Goal: Find specific page/section: Find specific page/section

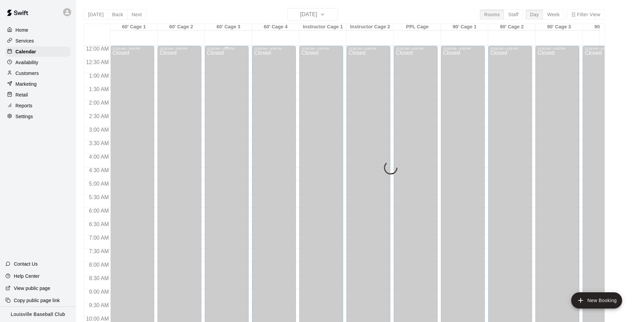
scroll to position [343, 0]
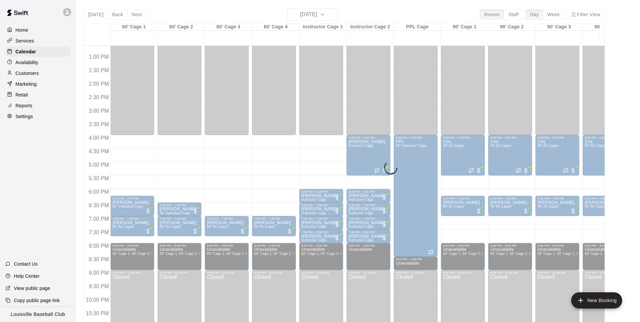
click at [301, 15] on div "Today Back Next Wednesday Sep 10 Rooms Staff Day Week Filter View 60' Cage 1 10…" at bounding box center [344, 169] width 521 height 322
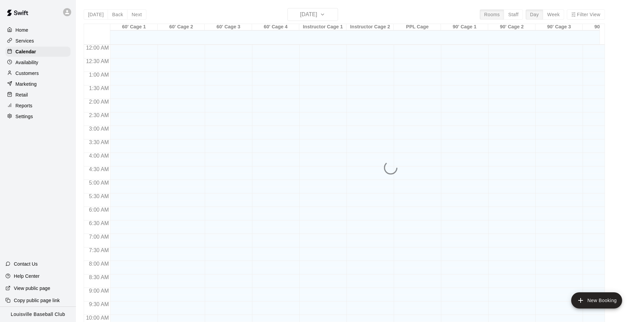
scroll to position [343, 0]
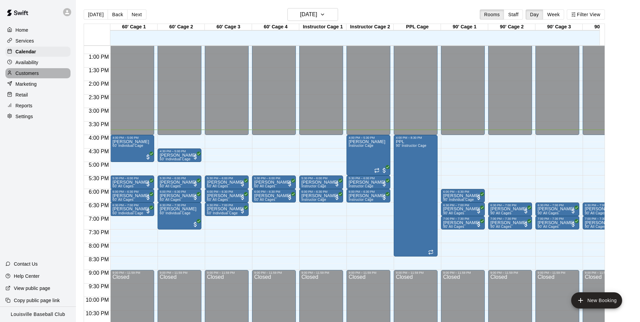
click at [32, 75] on p "Customers" at bounding box center [27, 73] width 23 height 7
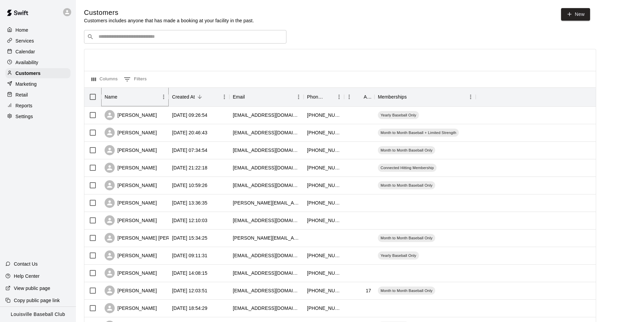
click at [115, 103] on div "Name" at bounding box center [132, 96] width 54 height 19
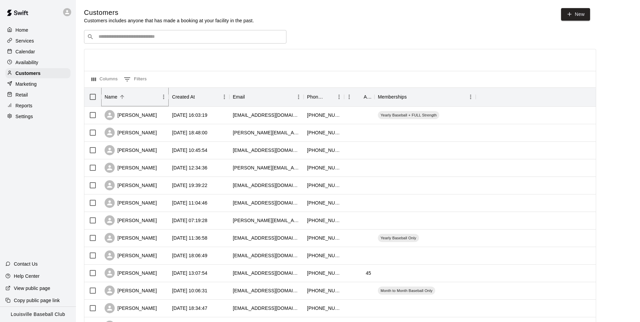
click at [132, 33] on div "​ ​" at bounding box center [185, 36] width 202 height 13
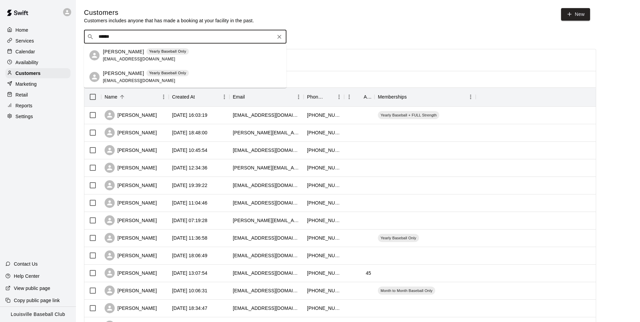
type input "******"
click at [31, 53] on p "Calendar" at bounding box center [26, 51] width 20 height 7
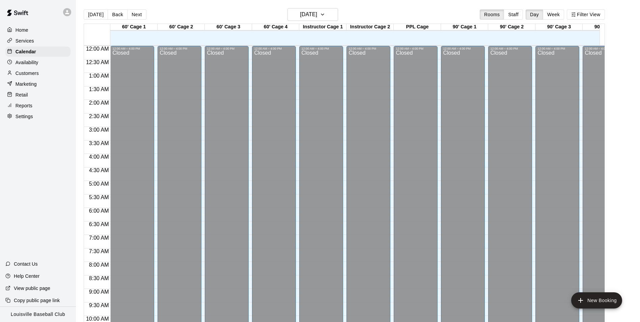
scroll to position [343, 0]
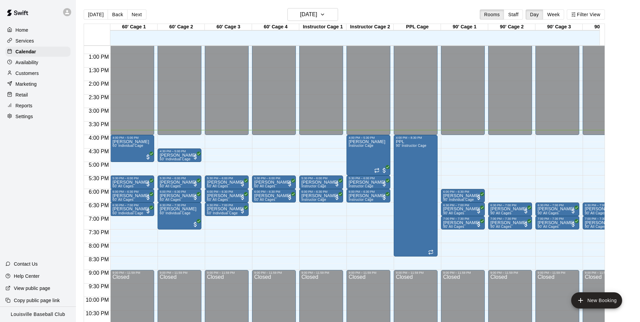
click at [438, 175] on div at bounding box center [417, 172] width 47 height 7
click at [437, 175] on div "12:00 AM – 4:00 PM Closed 4:00 PM – 8:30 PM PPL 90' Instructor Cage 9:00 PM – 1…" at bounding box center [417, 27] width 47 height 648
click at [19, 72] on p "Customers" at bounding box center [27, 73] width 23 height 7
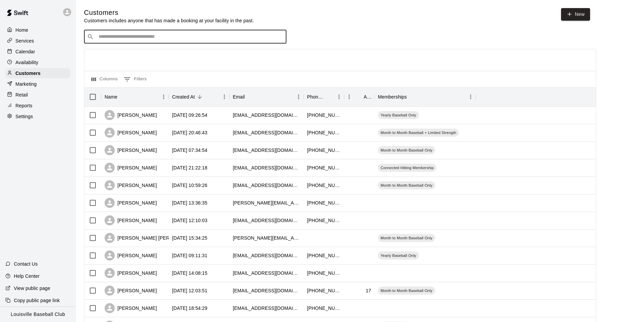
click at [167, 39] on input "Search customers by name or email" at bounding box center [189, 36] width 187 height 7
drag, startPoint x: 167, startPoint y: 39, endPoint x: 147, endPoint y: 42, distance: 20.0
click at [147, 42] on div "​ ​" at bounding box center [185, 36] width 202 height 13
type input "*****"
click at [276, 37] on button "Clear" at bounding box center [279, 36] width 9 height 9
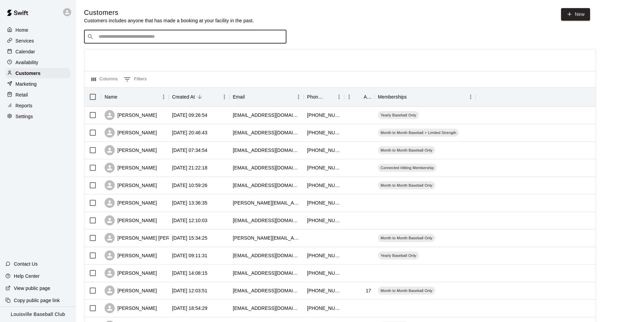
click at [25, 54] on p "Calendar" at bounding box center [26, 51] width 20 height 7
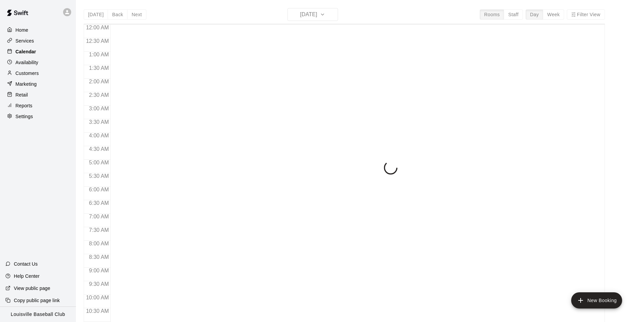
scroll to position [343, 0]
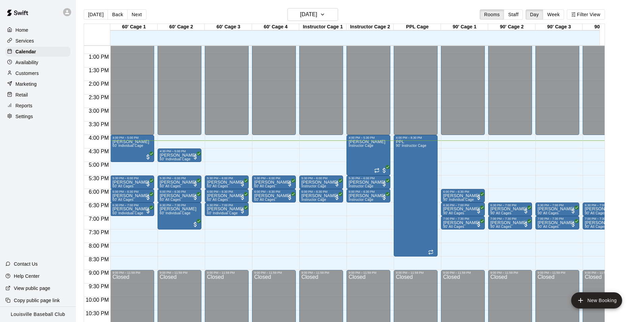
click at [36, 75] on p "Customers" at bounding box center [27, 73] width 23 height 7
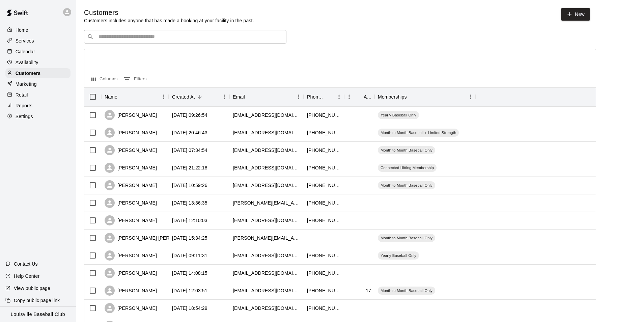
click at [200, 44] on div "​ ​" at bounding box center [185, 36] width 202 height 13
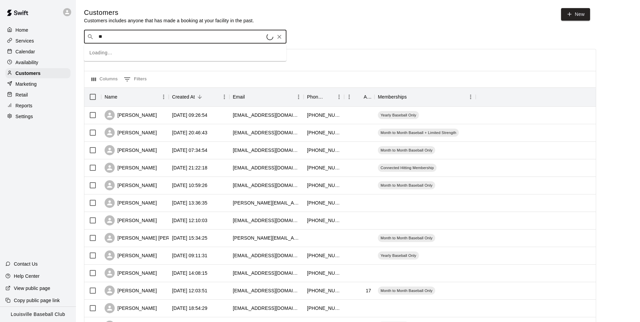
type input "***"
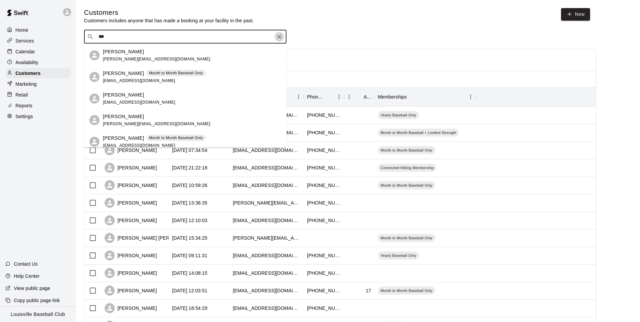
click at [278, 39] on icon "Clear" at bounding box center [279, 36] width 7 height 7
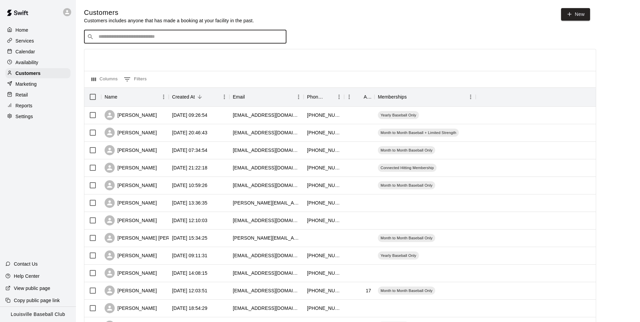
click at [31, 50] on p "Calendar" at bounding box center [26, 51] width 20 height 7
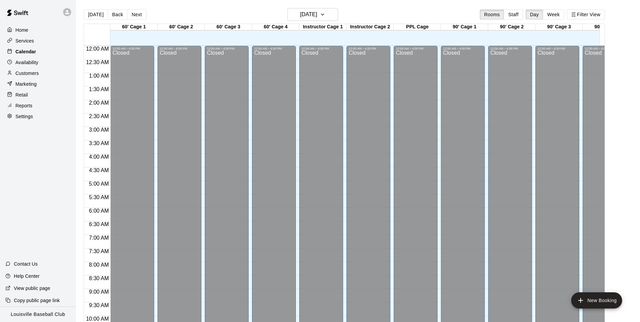
scroll to position [343, 0]
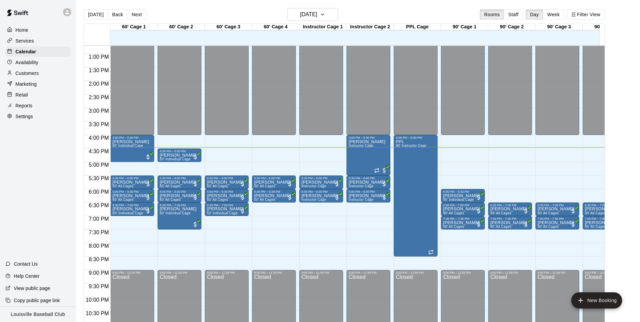
click at [42, 73] on div "Customers" at bounding box center [37, 73] width 65 height 10
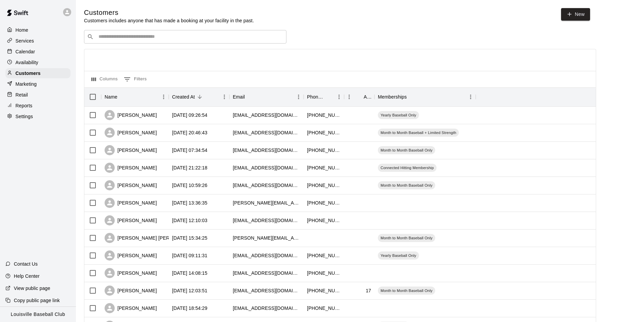
click at [142, 44] on div "​ ​" at bounding box center [185, 36] width 202 height 13
drag, startPoint x: 128, startPoint y: 33, endPoint x: 115, endPoint y: 2, distance: 33.4
click at [128, 32] on div "​ ​" at bounding box center [185, 36] width 202 height 13
click at [29, 49] on p "Calendar" at bounding box center [26, 51] width 20 height 7
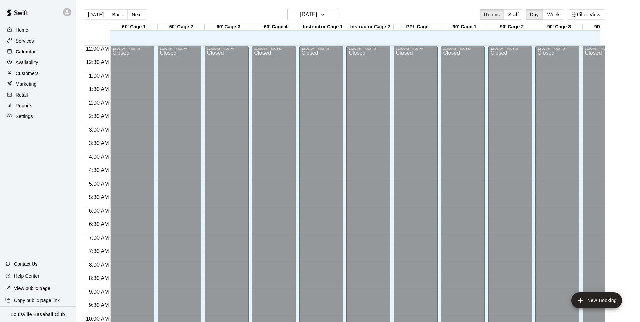
scroll to position [343, 0]
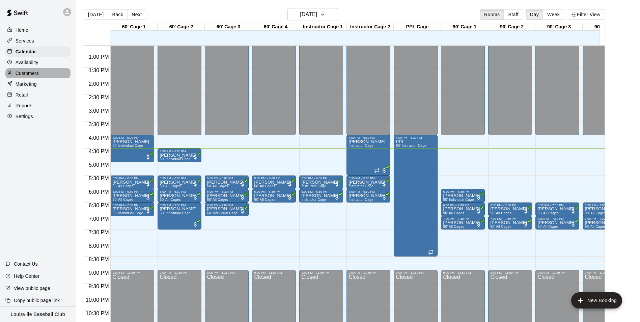
click at [38, 75] on p "Customers" at bounding box center [27, 73] width 23 height 7
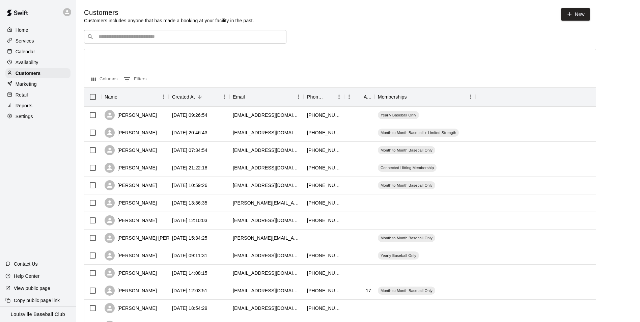
click at [114, 39] on input "Search customers by name or email" at bounding box center [189, 36] width 187 height 7
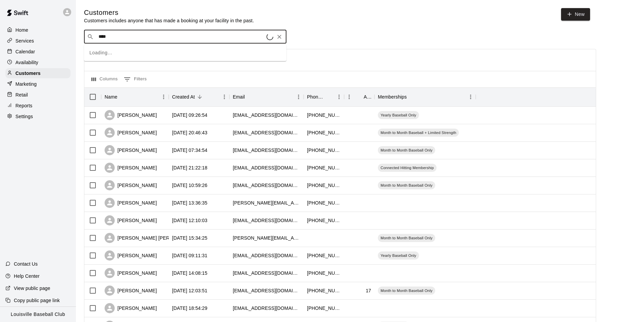
type input "****"
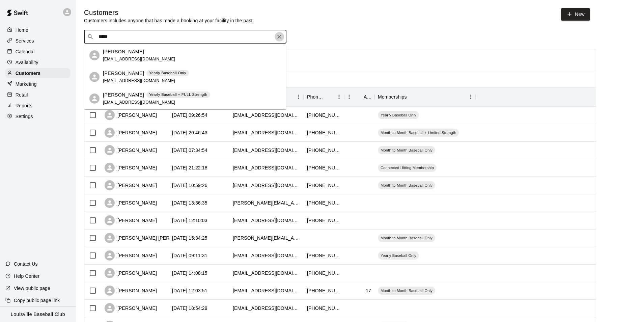
click at [282, 39] on icon "Clear" at bounding box center [279, 36] width 7 height 7
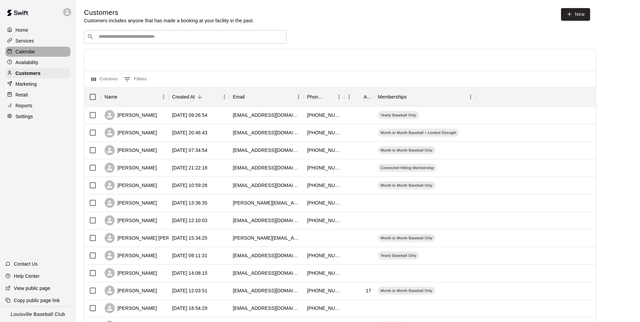
click at [29, 56] on div "Calendar" at bounding box center [37, 52] width 65 height 10
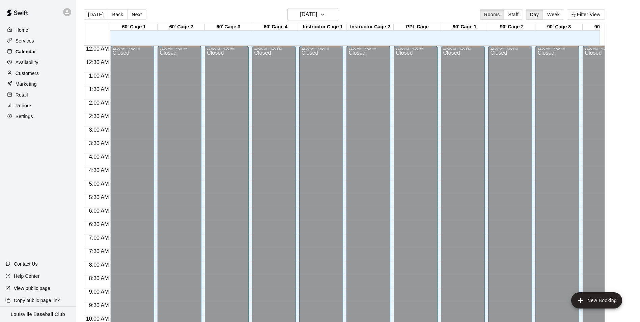
scroll to position [343, 0]
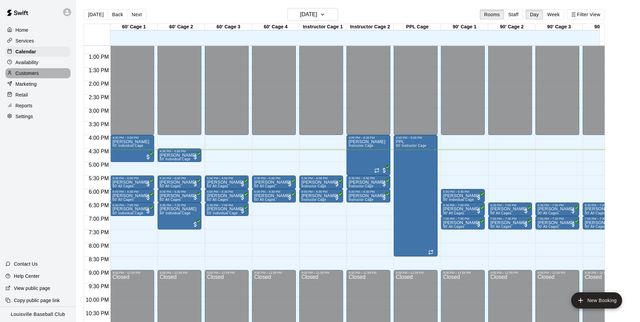
click at [52, 72] on div "Customers" at bounding box center [37, 73] width 65 height 10
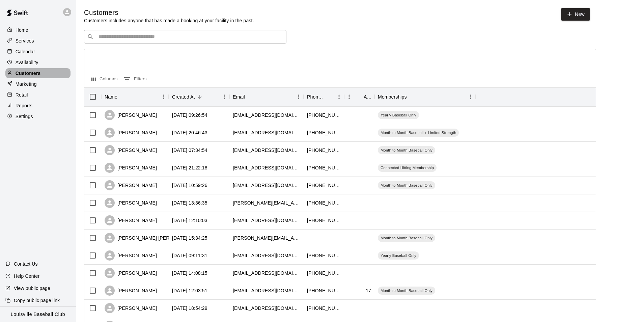
drag, startPoint x: 52, startPoint y: 72, endPoint x: 74, endPoint y: 72, distance: 22.3
click at [52, 72] on div "Customers" at bounding box center [37, 73] width 65 height 10
click at [199, 32] on div "​ ​" at bounding box center [185, 36] width 202 height 13
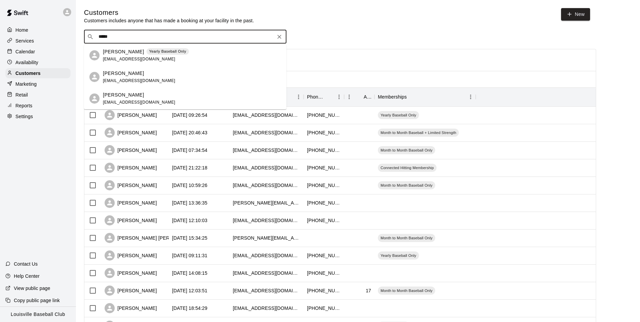
type input "******"
click at [280, 38] on icon "Clear" at bounding box center [279, 37] width 4 height 4
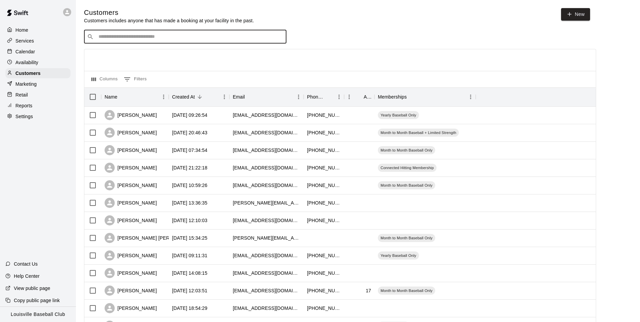
click at [34, 54] on p "Calendar" at bounding box center [26, 51] width 20 height 7
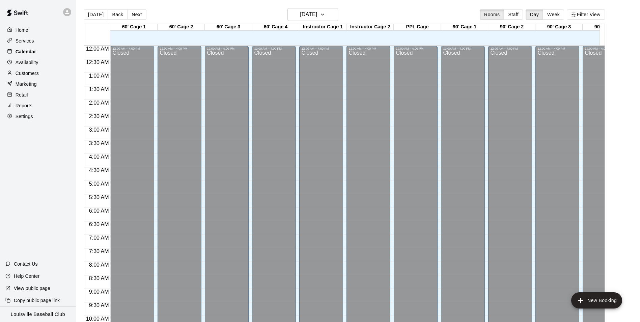
scroll to position [343, 0]
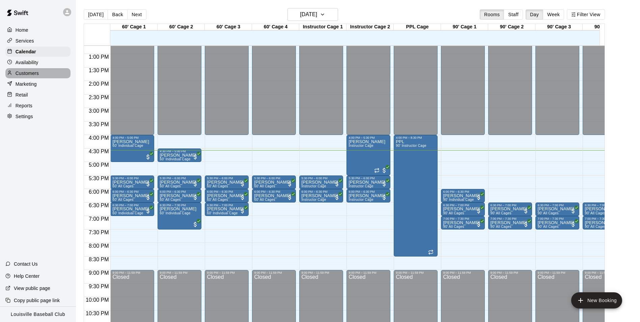
click at [23, 78] on div "Customers" at bounding box center [37, 73] width 65 height 10
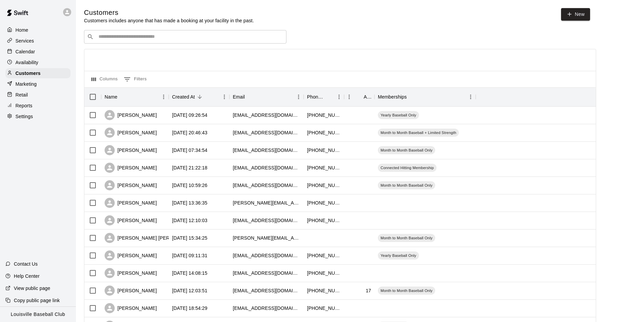
click at [104, 31] on div "​ ​" at bounding box center [185, 36] width 202 height 13
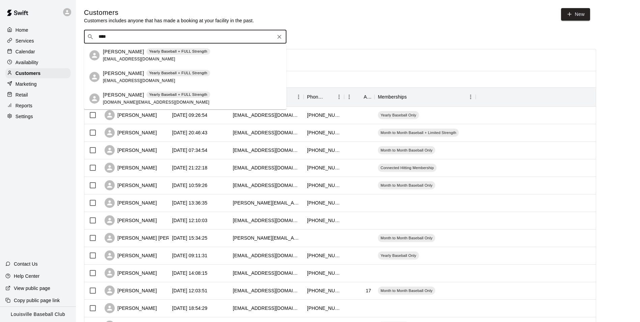
type input "****"
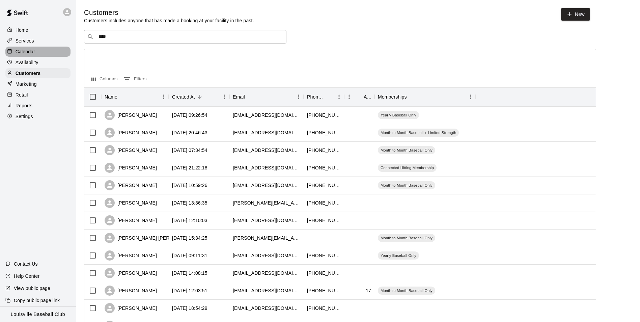
click at [33, 50] on p "Calendar" at bounding box center [26, 51] width 20 height 7
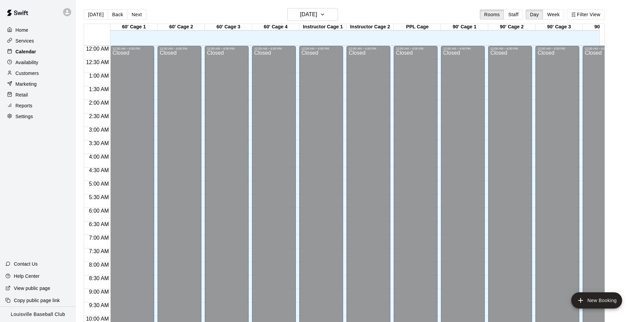
scroll to position [343, 0]
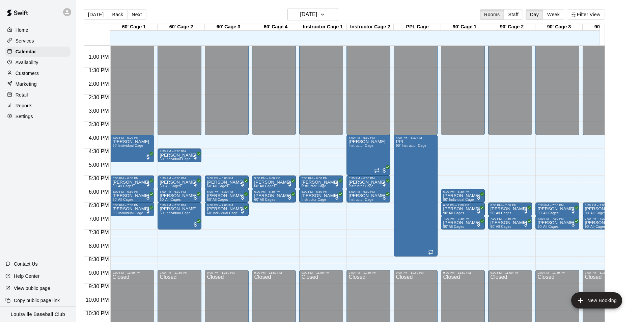
click at [37, 43] on div "Services" at bounding box center [37, 41] width 65 height 10
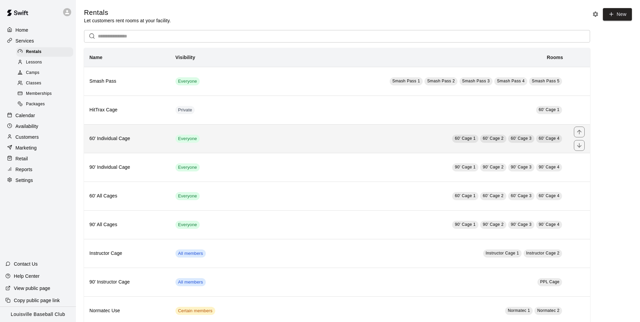
click at [472, 143] on link "60' Cage 1" at bounding box center [465, 139] width 26 height 8
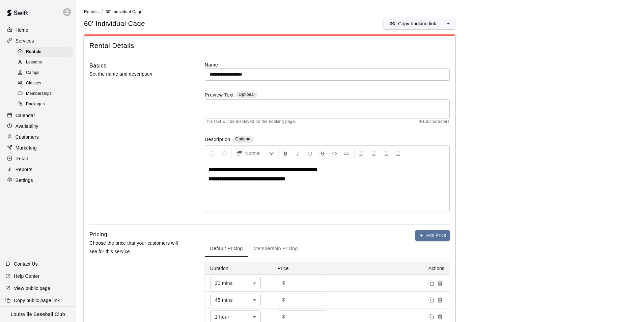
click at [45, 63] on div "Lessons" at bounding box center [44, 62] width 57 height 9
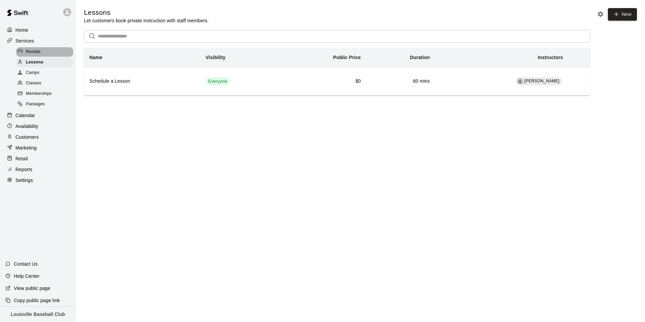
click at [43, 54] on div "Rentals" at bounding box center [44, 51] width 57 height 9
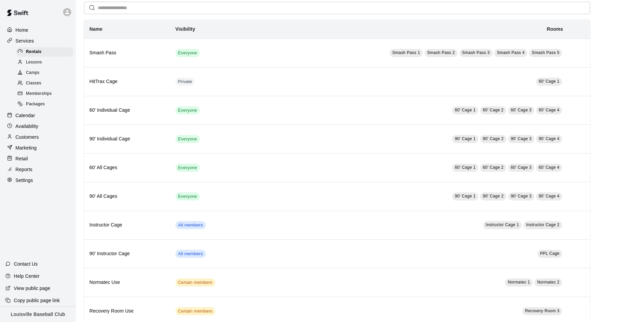
scroll to position [24, 0]
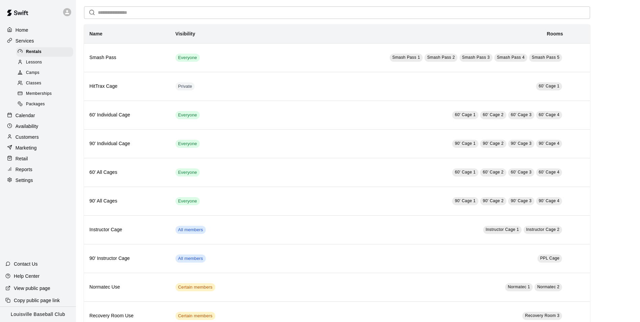
click at [39, 131] on div "Availability" at bounding box center [37, 126] width 65 height 10
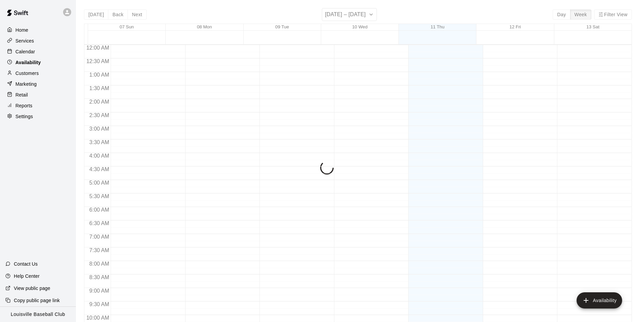
scroll to position [363, 0]
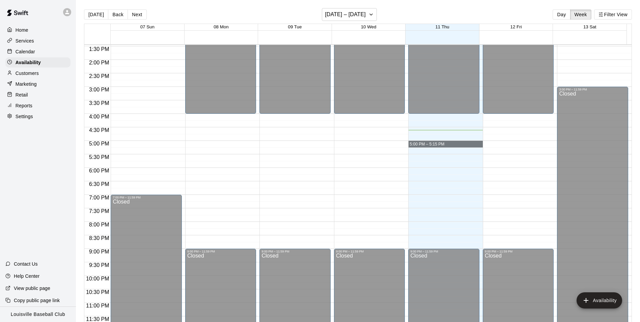
drag, startPoint x: 431, startPoint y: 141, endPoint x: 432, endPoint y: 145, distance: 3.4
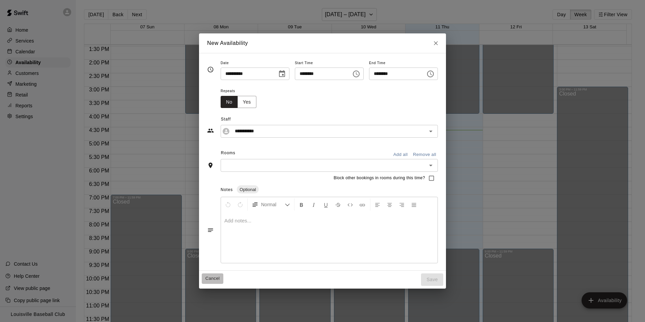
click at [205, 279] on button "Cancel" at bounding box center [213, 278] width 22 height 10
type input "**********"
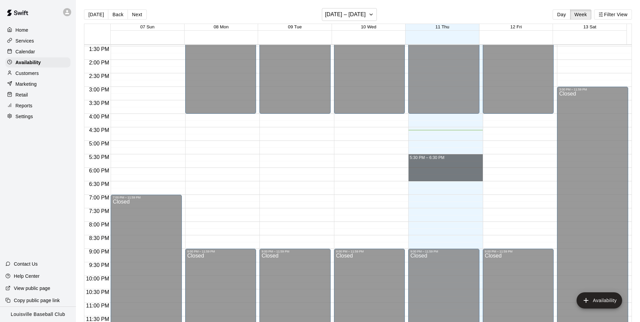
drag, startPoint x: 437, startPoint y: 156, endPoint x: 433, endPoint y: 174, distance: 19.1
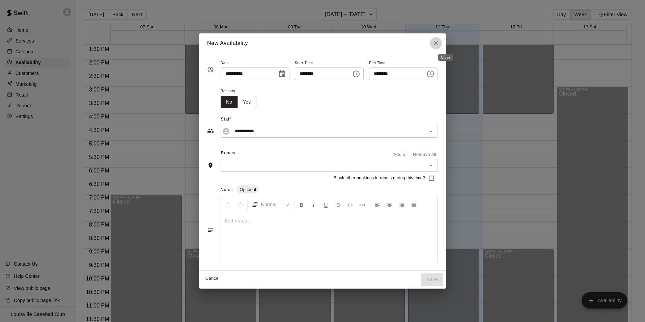
click at [439, 42] on icon "Close" at bounding box center [436, 43] width 7 height 7
type input "**********"
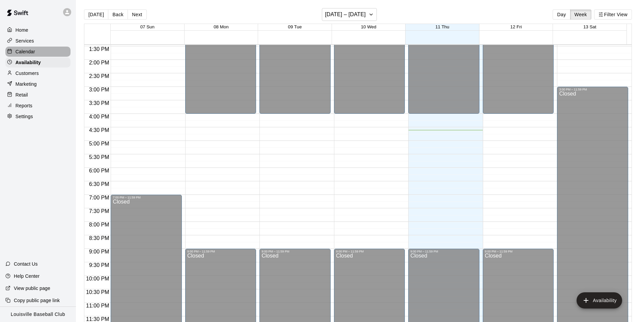
click at [19, 52] on p "Calendar" at bounding box center [26, 51] width 20 height 7
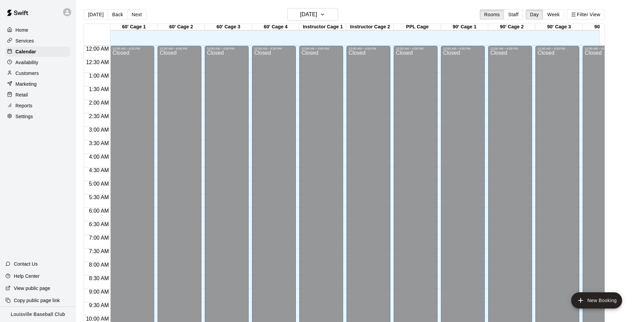
scroll to position [343, 0]
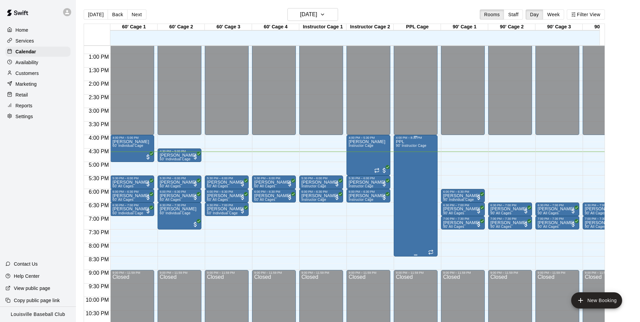
click at [409, 152] on div "PPL 90' Instructor Cage" at bounding box center [411, 300] width 31 height 322
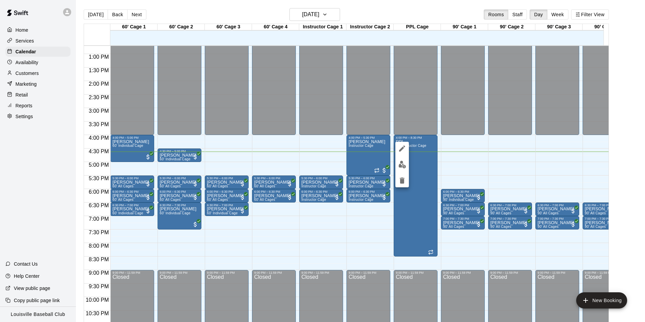
click at [415, 158] on div at bounding box center [322, 161] width 645 height 322
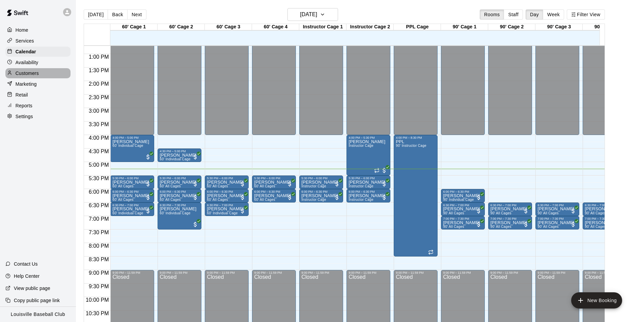
click at [11, 71] on div "Customers" at bounding box center [37, 73] width 65 height 10
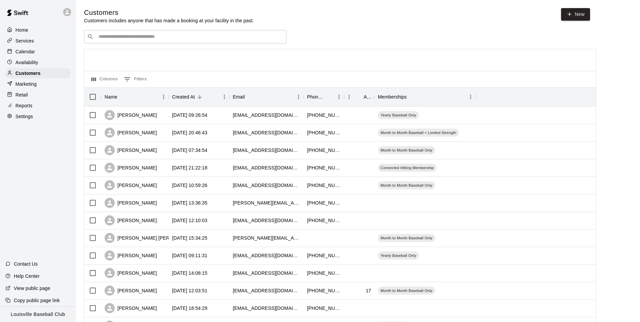
click at [29, 28] on div "Home" at bounding box center [37, 30] width 65 height 10
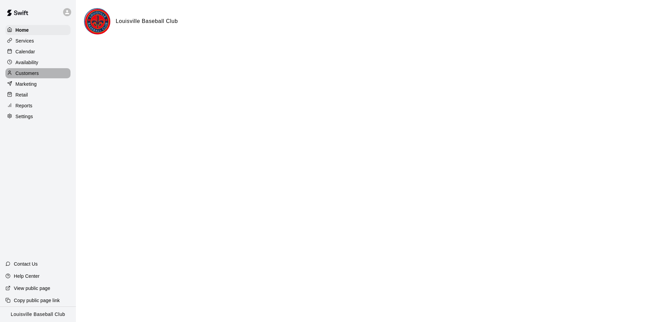
click at [23, 72] on p "Customers" at bounding box center [27, 73] width 23 height 7
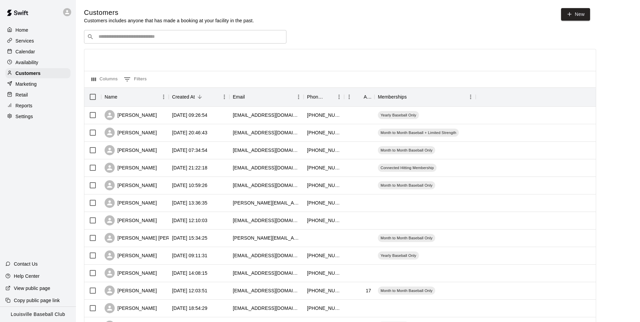
click at [32, 48] on div "Calendar" at bounding box center [37, 52] width 65 height 10
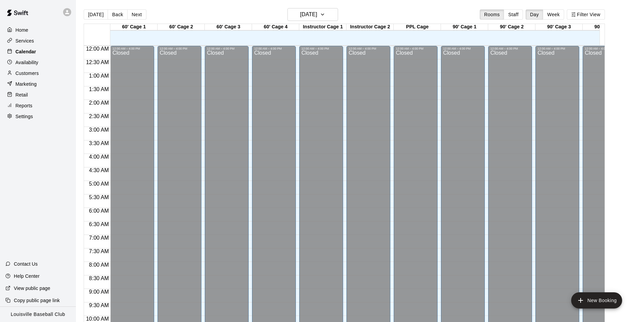
scroll to position [343, 0]
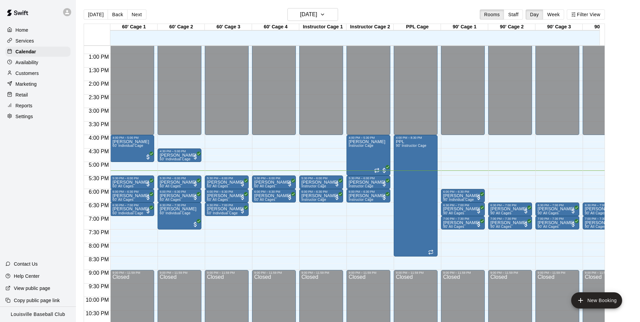
click at [30, 70] on div "Customers" at bounding box center [37, 73] width 65 height 10
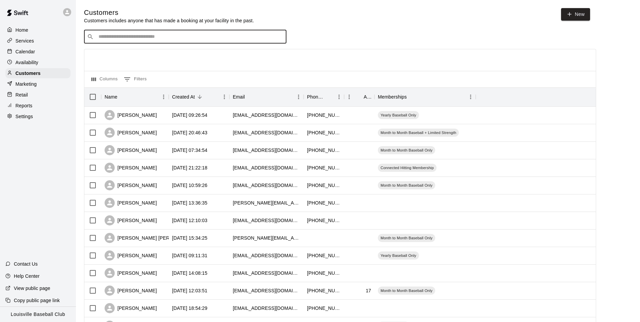
click at [104, 36] on input "Search customers by name or email" at bounding box center [189, 36] width 187 height 7
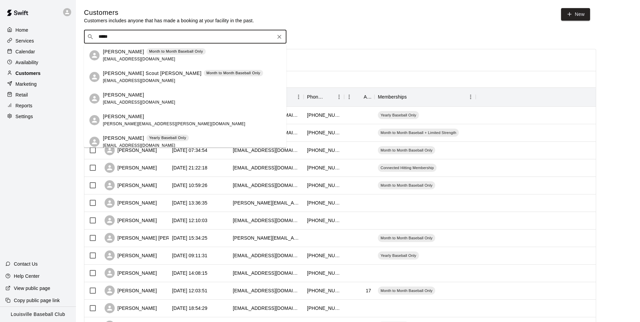
type input "*****"
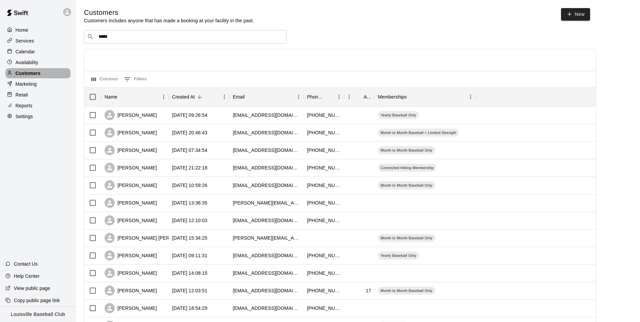
click at [37, 78] on div "Customers" at bounding box center [37, 73] width 65 height 10
click at [28, 54] on p "Calendar" at bounding box center [26, 51] width 20 height 7
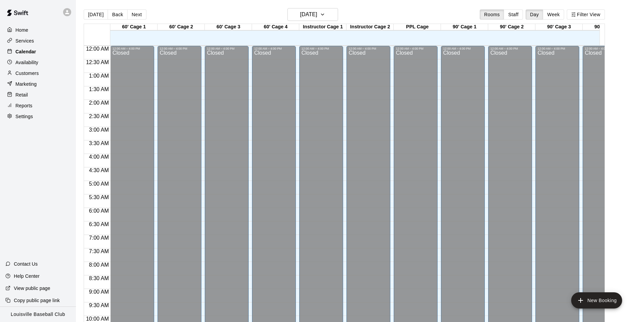
scroll to position [343, 0]
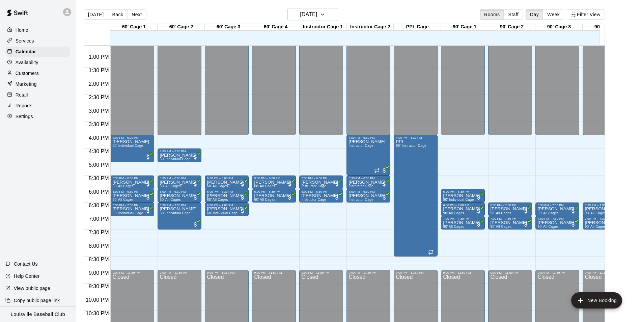
click at [14, 73] on div at bounding box center [11, 73] width 8 height 6
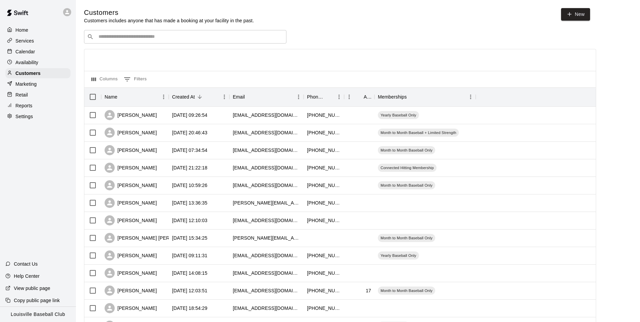
click at [132, 31] on div "​ ​" at bounding box center [185, 36] width 202 height 13
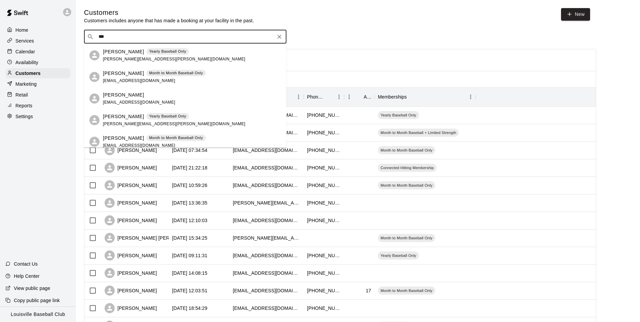
type input "****"
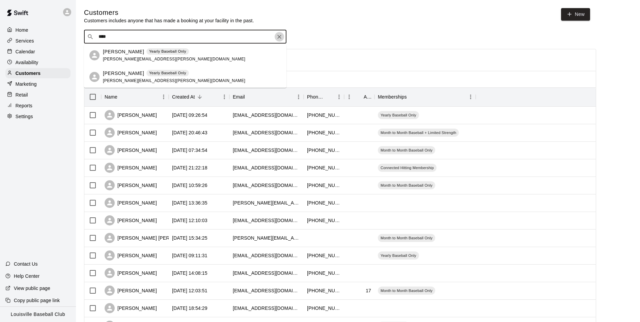
click at [277, 36] on icon "Clear" at bounding box center [279, 36] width 7 height 7
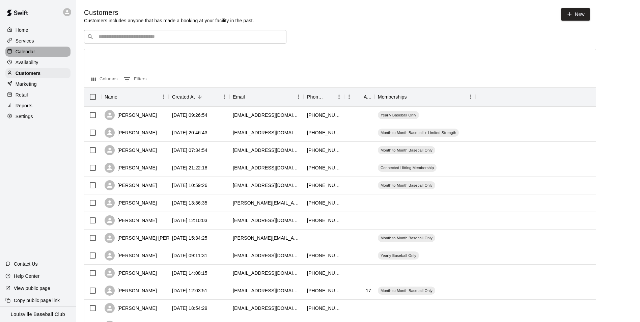
click at [11, 49] on div at bounding box center [11, 52] width 8 height 6
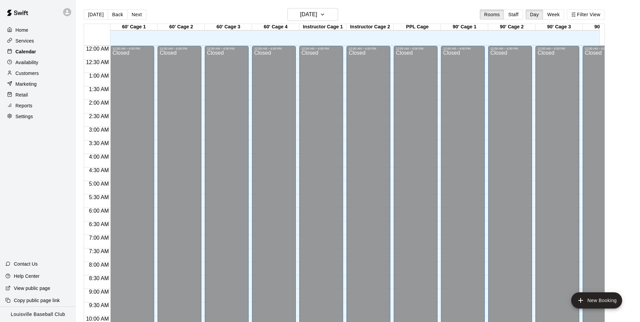
scroll to position [343, 0]
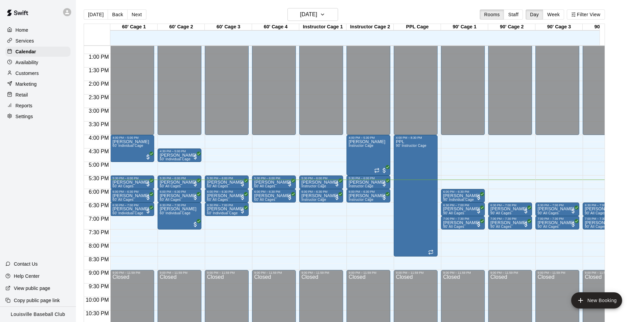
click at [52, 77] on div "Customers" at bounding box center [37, 73] width 65 height 10
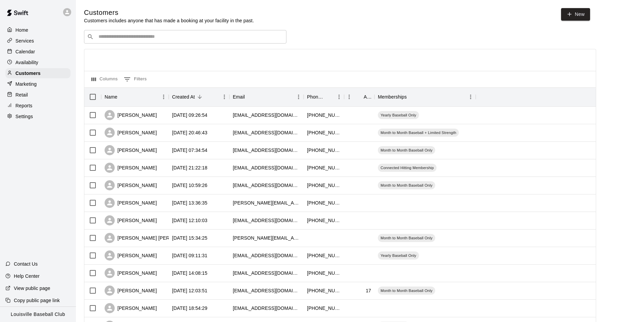
click at [152, 36] on input "Search customers by name or email" at bounding box center [189, 36] width 187 height 7
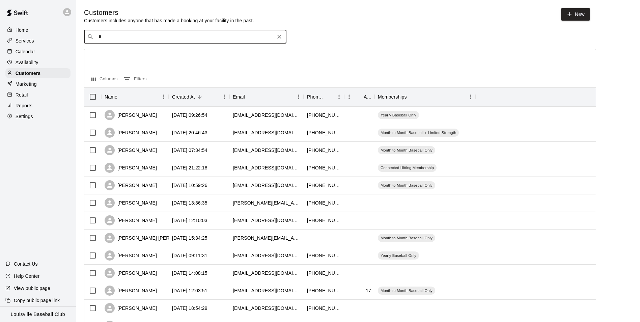
type input "**"
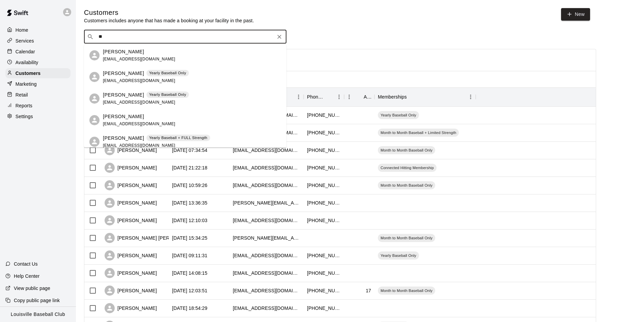
click at [278, 36] on icon "Clear" at bounding box center [279, 37] width 4 height 4
type input "****"
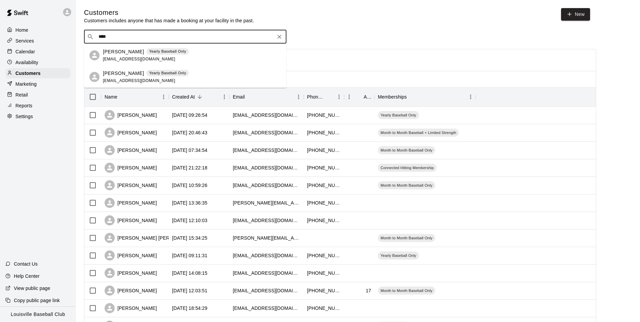
drag, startPoint x: 268, startPoint y: 32, endPoint x: 273, endPoint y: 34, distance: 5.0
click at [268, 32] on div "​ **** ​" at bounding box center [185, 36] width 202 height 13
click at [285, 35] on div "​ **** ​" at bounding box center [185, 36] width 202 height 13
click at [275, 38] on button "Clear" at bounding box center [279, 36] width 9 height 9
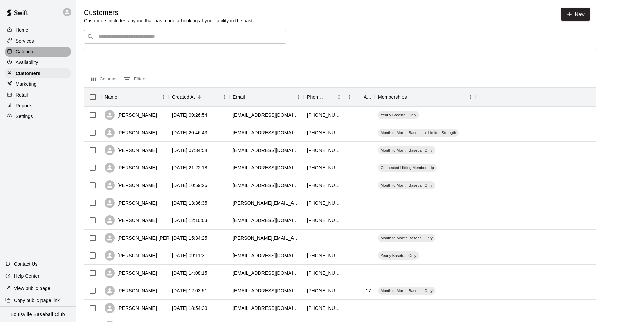
click at [26, 50] on p "Calendar" at bounding box center [26, 51] width 20 height 7
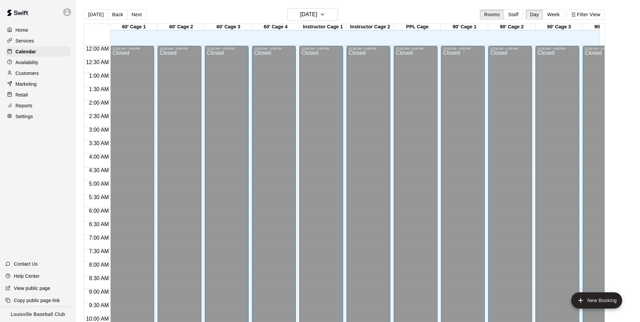
scroll to position [343, 0]
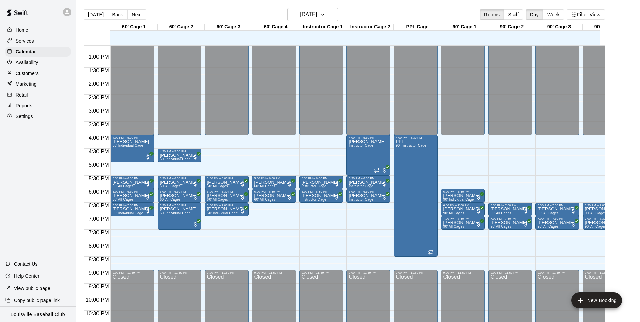
click at [39, 71] on div "Customers" at bounding box center [37, 73] width 65 height 10
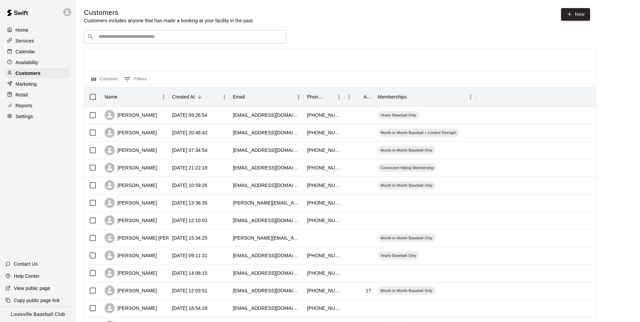
click at [122, 36] on input "Search customers by name or email" at bounding box center [189, 36] width 187 height 7
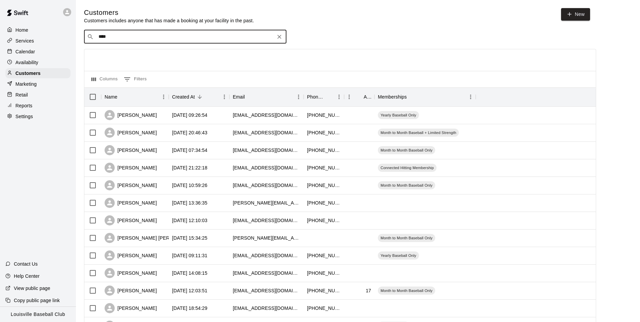
type input "*****"
drag, startPoint x: 122, startPoint y: 36, endPoint x: 174, endPoint y: 43, distance: 51.7
click at [123, 36] on input "*****" at bounding box center [184, 36] width 177 height 7
click at [256, 58] on div "[PERSON_NAME] Month to Month Baseball Only [EMAIL_ADDRESS][DOMAIN_NAME]" at bounding box center [192, 55] width 178 height 15
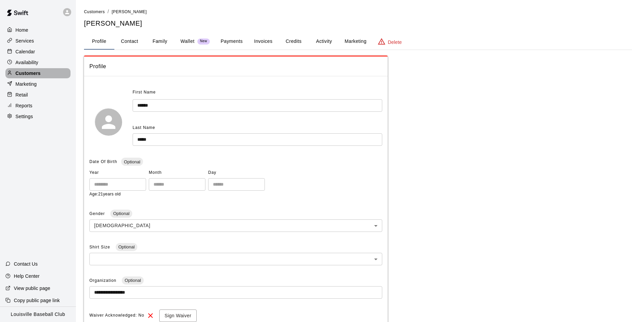
click at [37, 71] on p "Customers" at bounding box center [28, 73] width 25 height 7
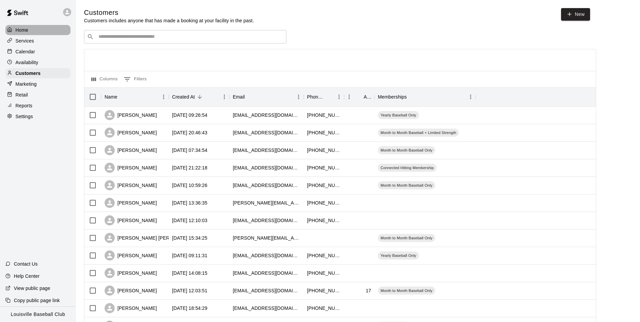
click at [20, 33] on p "Home" at bounding box center [22, 30] width 13 height 7
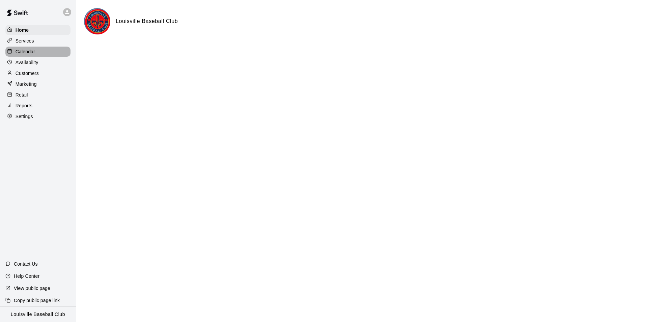
click at [31, 55] on p "Calendar" at bounding box center [26, 51] width 20 height 7
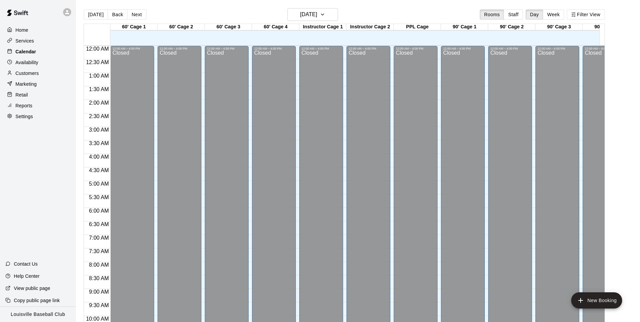
scroll to position [343, 0]
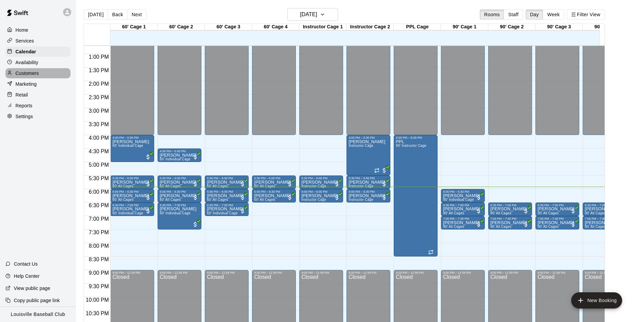
click at [32, 71] on div "Customers" at bounding box center [37, 73] width 65 height 10
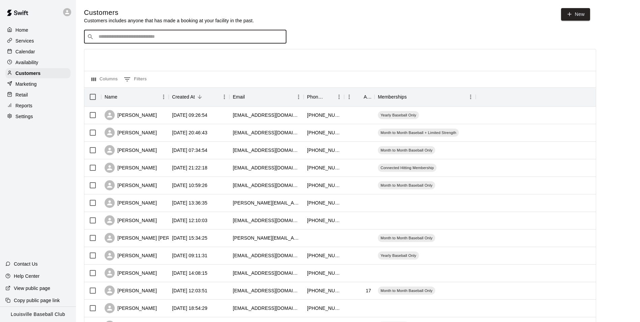
click at [124, 35] on input "Search customers by name or email" at bounding box center [189, 36] width 187 height 7
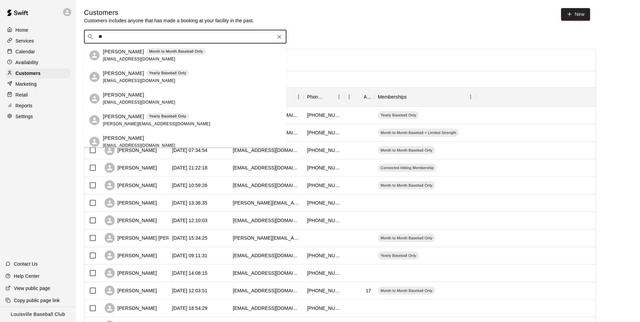
type input "*"
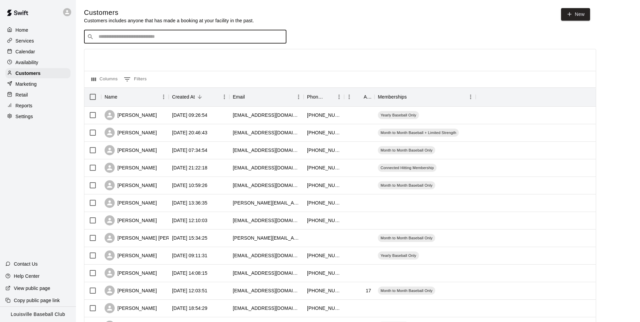
click at [34, 52] on p "Calendar" at bounding box center [26, 51] width 20 height 7
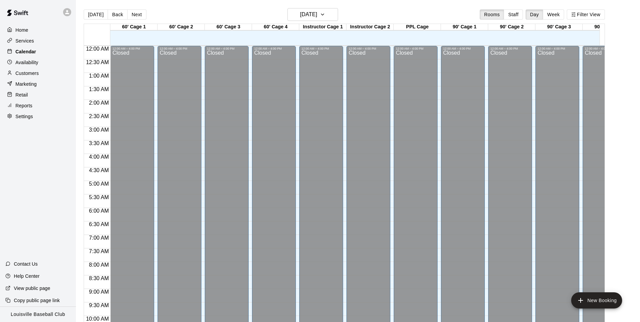
scroll to position [343, 0]
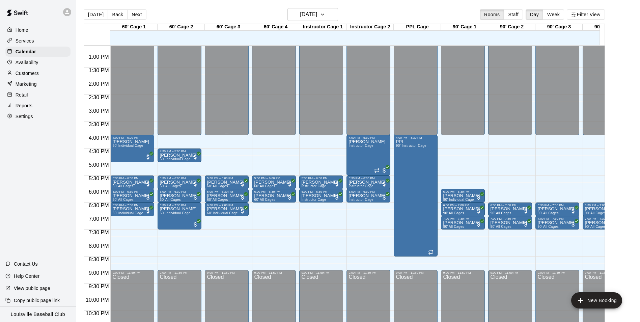
drag, startPoint x: 207, startPoint y: 82, endPoint x: 205, endPoint y: 215, distance: 133.6
click at [37, 74] on p "Customers" at bounding box center [27, 73] width 23 height 7
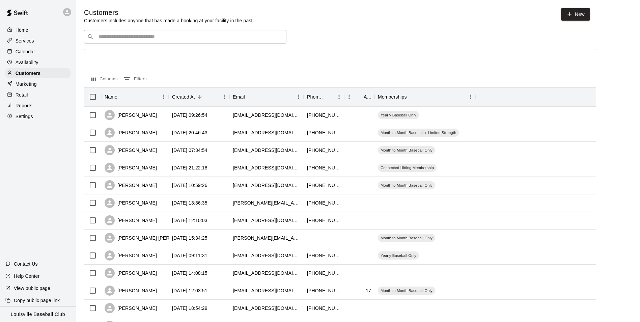
click at [172, 32] on div "​ ​" at bounding box center [185, 36] width 202 height 13
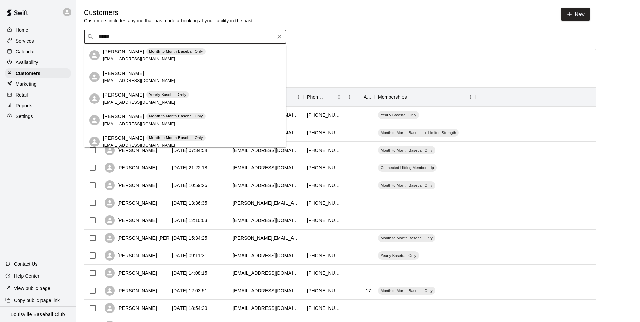
type input "*******"
click at [277, 37] on icon "Clear" at bounding box center [279, 36] width 7 height 7
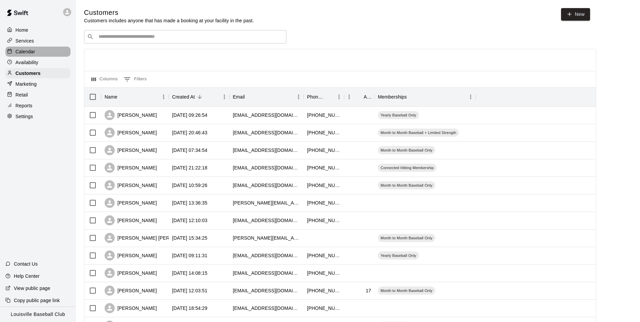
click at [30, 49] on p "Calendar" at bounding box center [26, 51] width 20 height 7
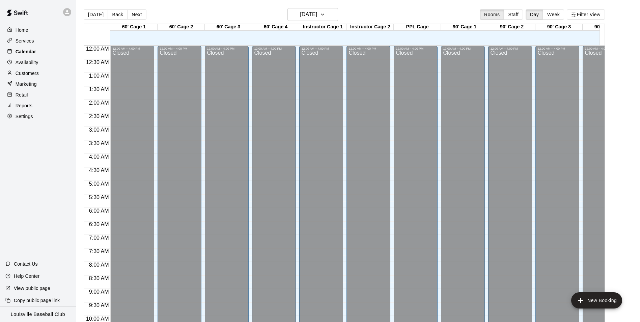
scroll to position [343, 0]
